Goal: Task Accomplishment & Management: Manage account settings

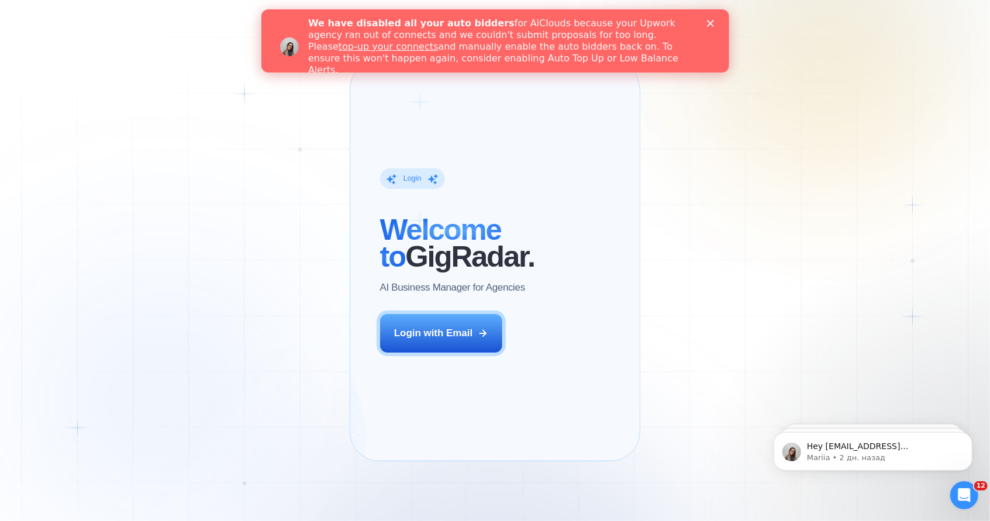
click at [710, 22] on icon "Закрыть" at bounding box center [709, 23] width 7 height 7
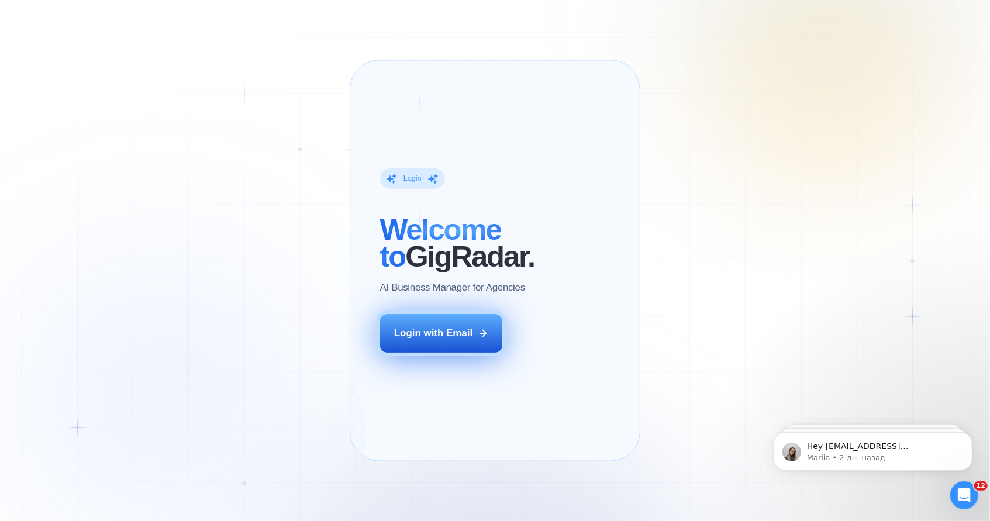
click at [499, 352] on button "Login with Email" at bounding box center [441, 333] width 123 height 39
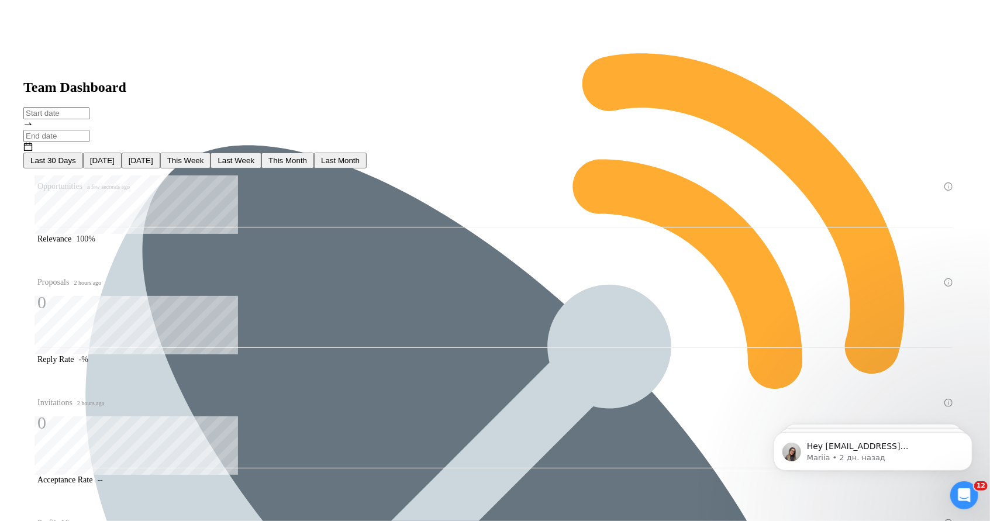
type input "[DATE]"
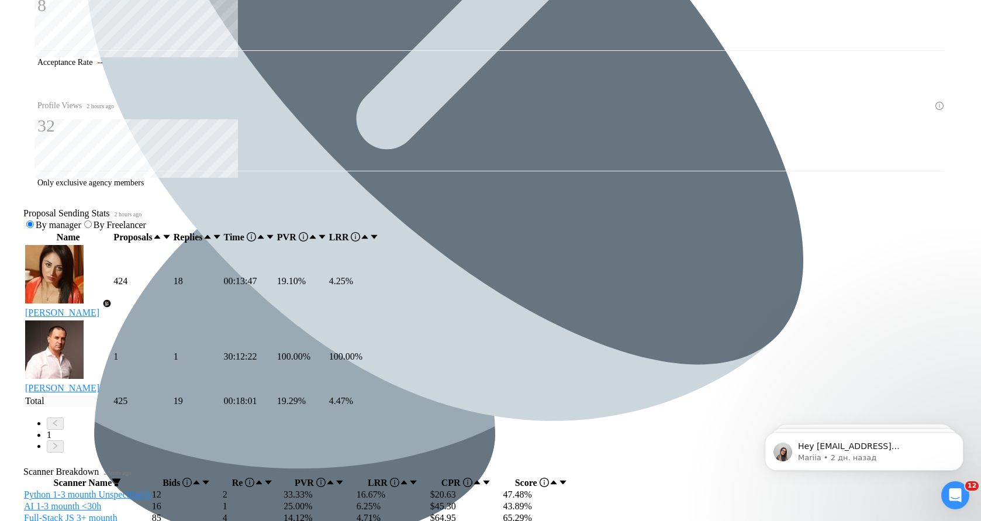
scroll to position [512, 0]
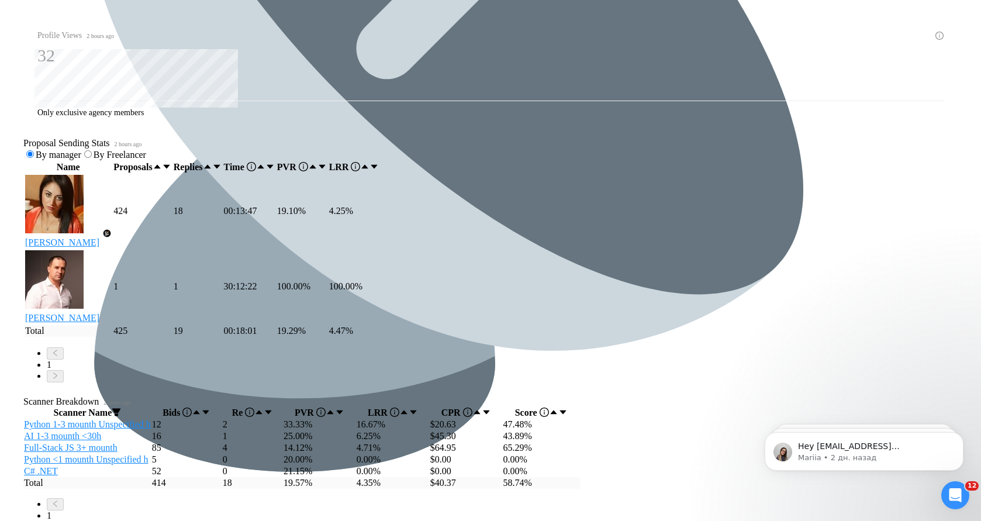
drag, startPoint x: 378, startPoint y: 399, endPoint x: 370, endPoint y: 399, distance: 7.6
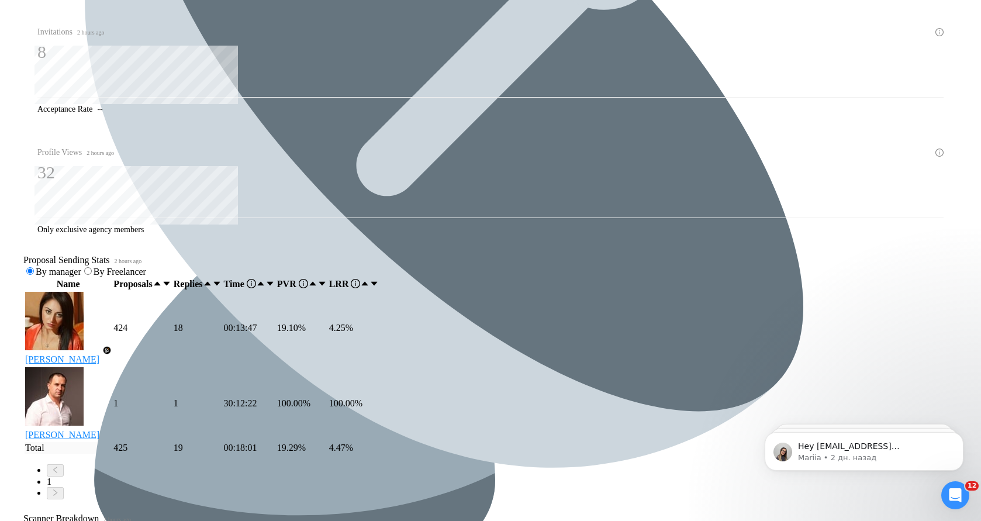
scroll to position [44, 0]
